Goal: Use online tool/utility: Utilize a website feature to perform a specific function

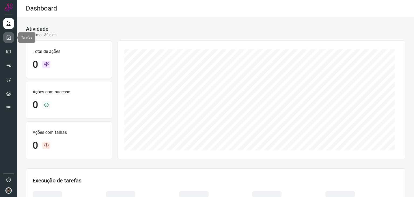
click at [6, 38] on icon at bounding box center [9, 37] width 6 height 5
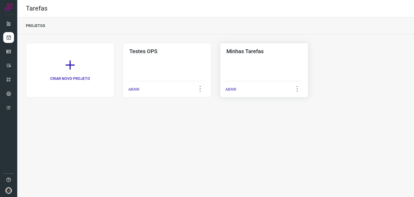
click at [275, 69] on div "Minhas Tarefas ABRIR" at bounding box center [264, 70] width 89 height 55
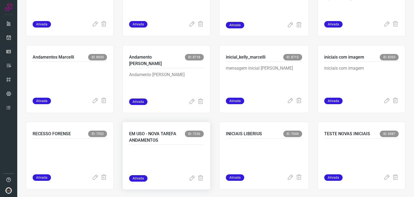
scroll to position [243, 0]
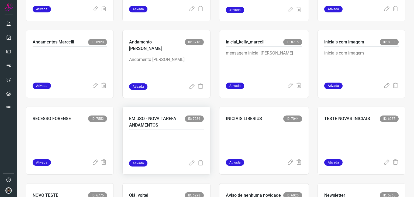
click at [163, 137] on p at bounding box center [166, 146] width 74 height 27
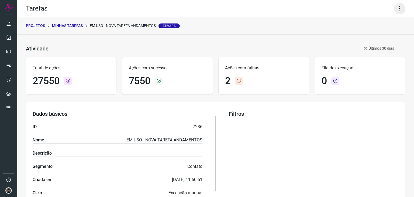
click at [396, 12] on icon at bounding box center [400, 8] width 11 height 11
click at [376, 32] on li "Executar" at bounding box center [376, 35] width 49 height 9
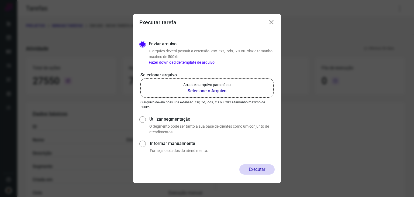
click at [231, 82] on p "Arraste o arquivo para cá ou" at bounding box center [206, 85] width 47 height 6
click at [0, 0] on input "Arraste o arquivo para cá ou Selecione o Arquivo" at bounding box center [0, 0] width 0 height 0
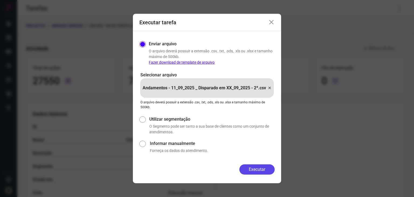
click at [257, 169] on button "Executar" at bounding box center [257, 169] width 35 height 10
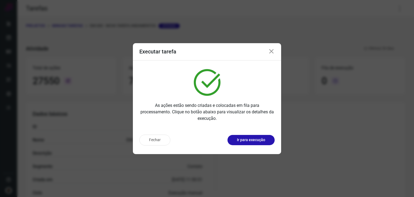
click at [273, 53] on icon at bounding box center [271, 51] width 6 height 6
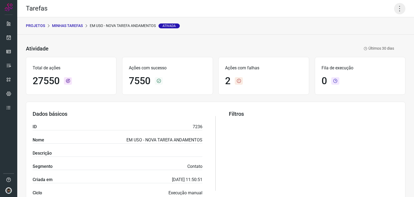
click at [395, 11] on icon at bounding box center [400, 8] width 11 height 11
click at [370, 37] on li "Executar" at bounding box center [376, 35] width 49 height 9
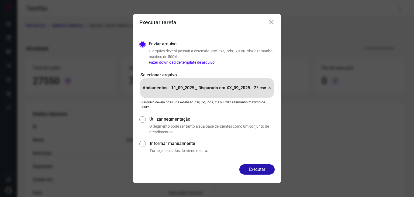
click at [269, 89] on icon at bounding box center [270, 88] width 4 height 6
click at [0, 0] on input "Andamentos - 11_09_2025 _ Disparado em XX_09_2025 - 2ª.csv" at bounding box center [0, 0] width 0 height 0
click at [256, 169] on button "Executar" at bounding box center [257, 169] width 35 height 10
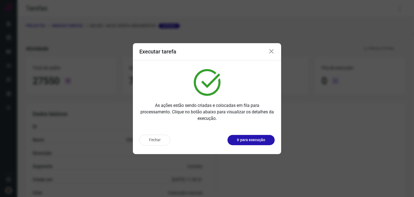
drag, startPoint x: 271, startPoint y: 54, endPoint x: 248, endPoint y: 35, distance: 29.9
click at [271, 54] on icon at bounding box center [271, 51] width 6 height 6
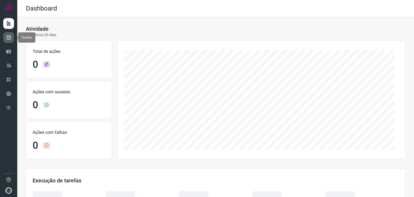
click at [13, 38] on link at bounding box center [8, 37] width 11 height 11
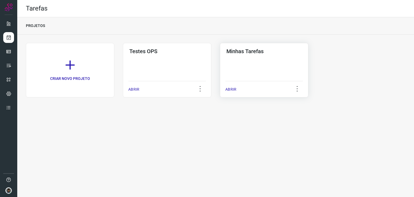
click at [247, 69] on div "Minhas Tarefas ABRIR" at bounding box center [264, 70] width 89 height 55
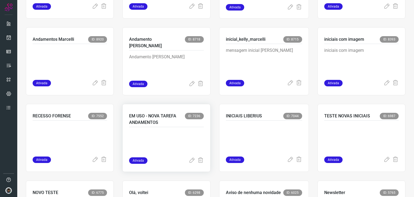
scroll to position [247, 0]
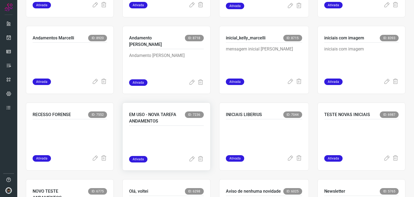
click at [163, 143] on p at bounding box center [166, 142] width 74 height 27
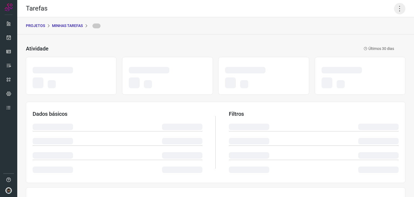
click at [397, 10] on icon at bounding box center [400, 8] width 11 height 11
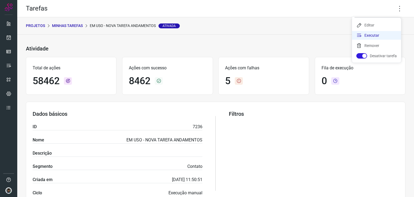
click at [379, 38] on li "Executar" at bounding box center [376, 35] width 49 height 9
